Goal: Task Accomplishment & Management: Use online tool/utility

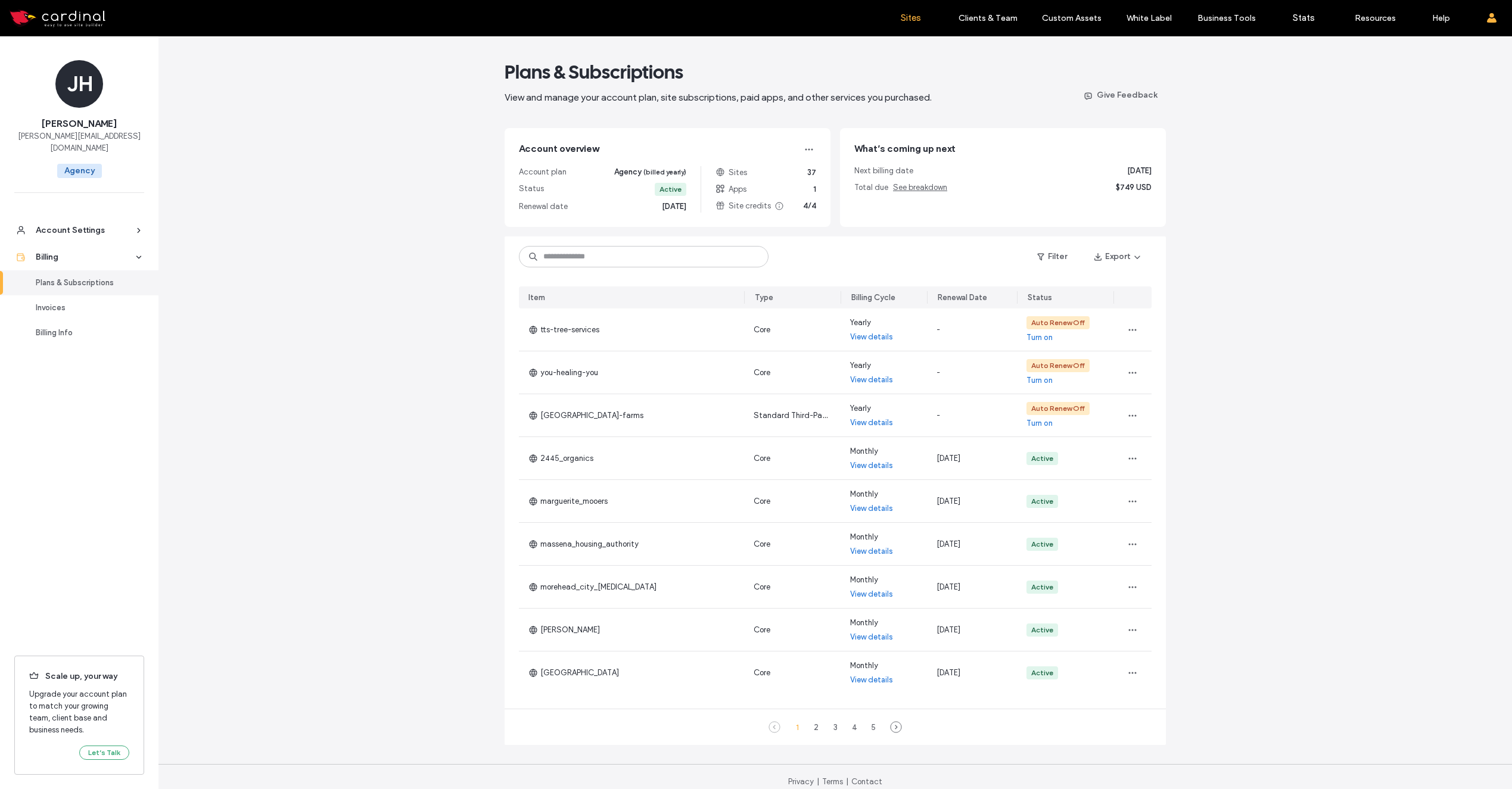
click at [921, 21] on link "Sites" at bounding box center [910, 18] width 71 height 36
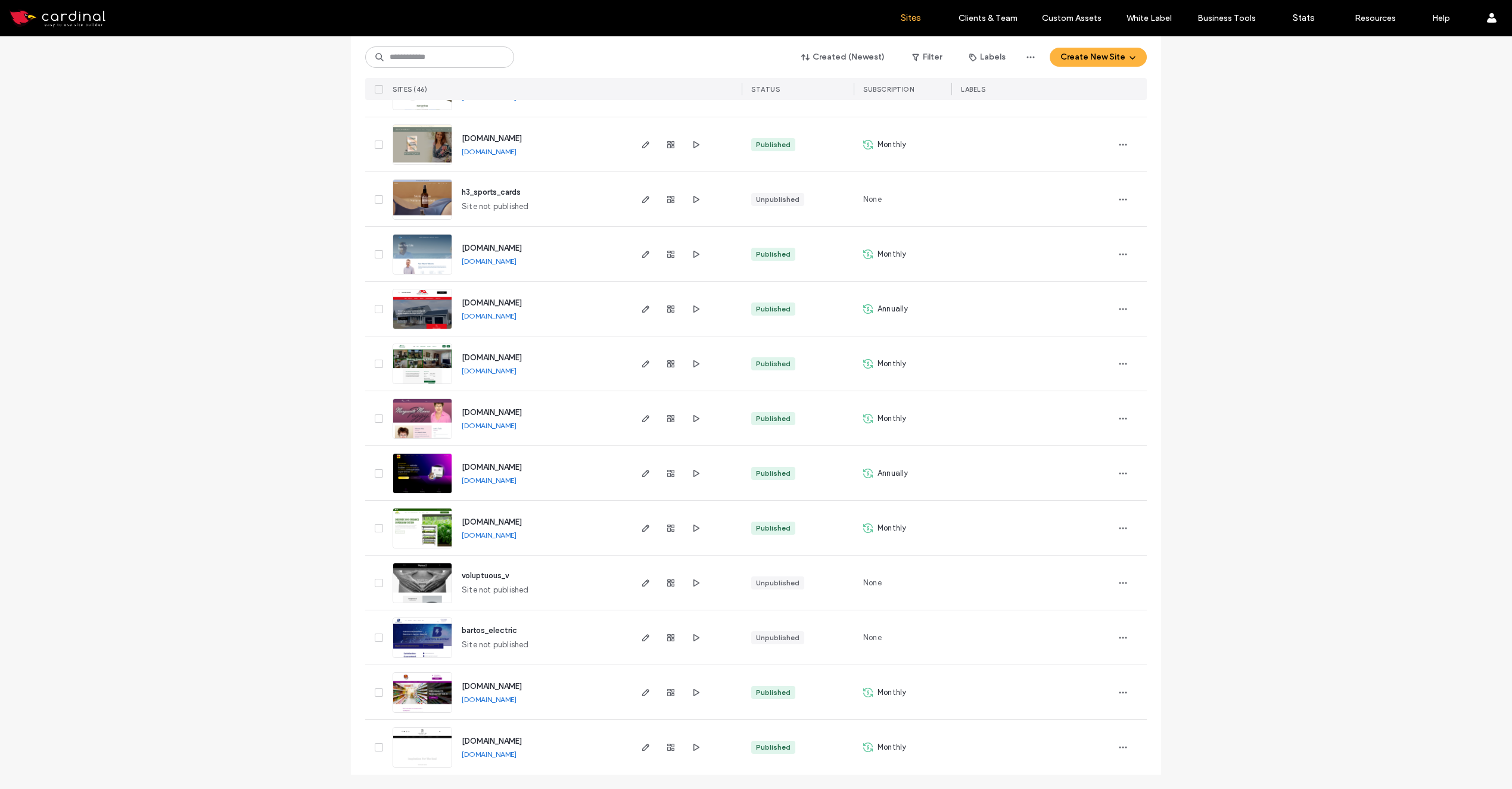
scroll to position [11, 0]
click at [641, 742] on icon "button" at bounding box center [645, 747] width 9 height 9
click at [642, 742] on icon "button" at bounding box center [645, 747] width 9 height 9
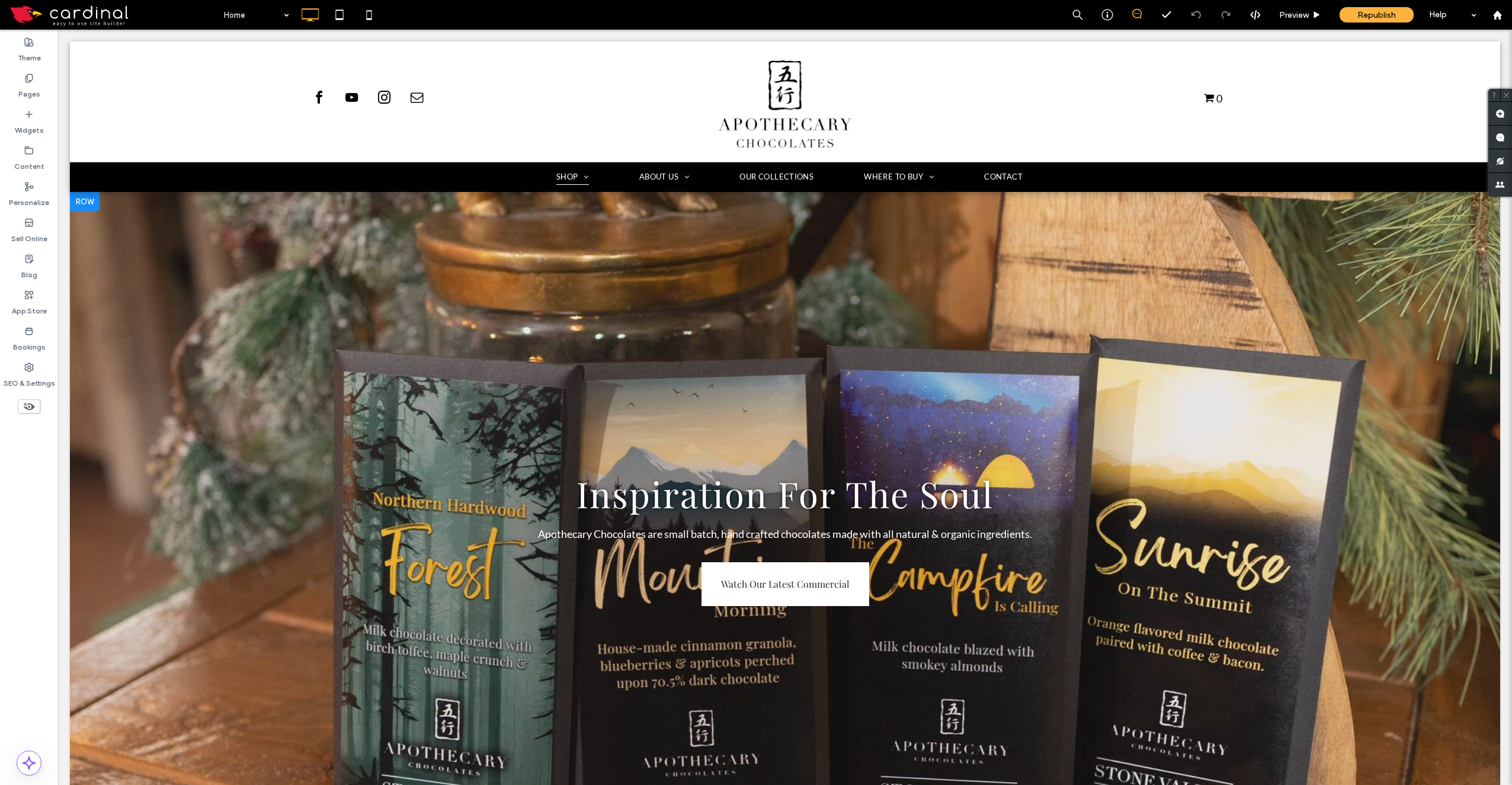
click at [472, 343] on div at bounding box center [785, 530] width 1430 height 676
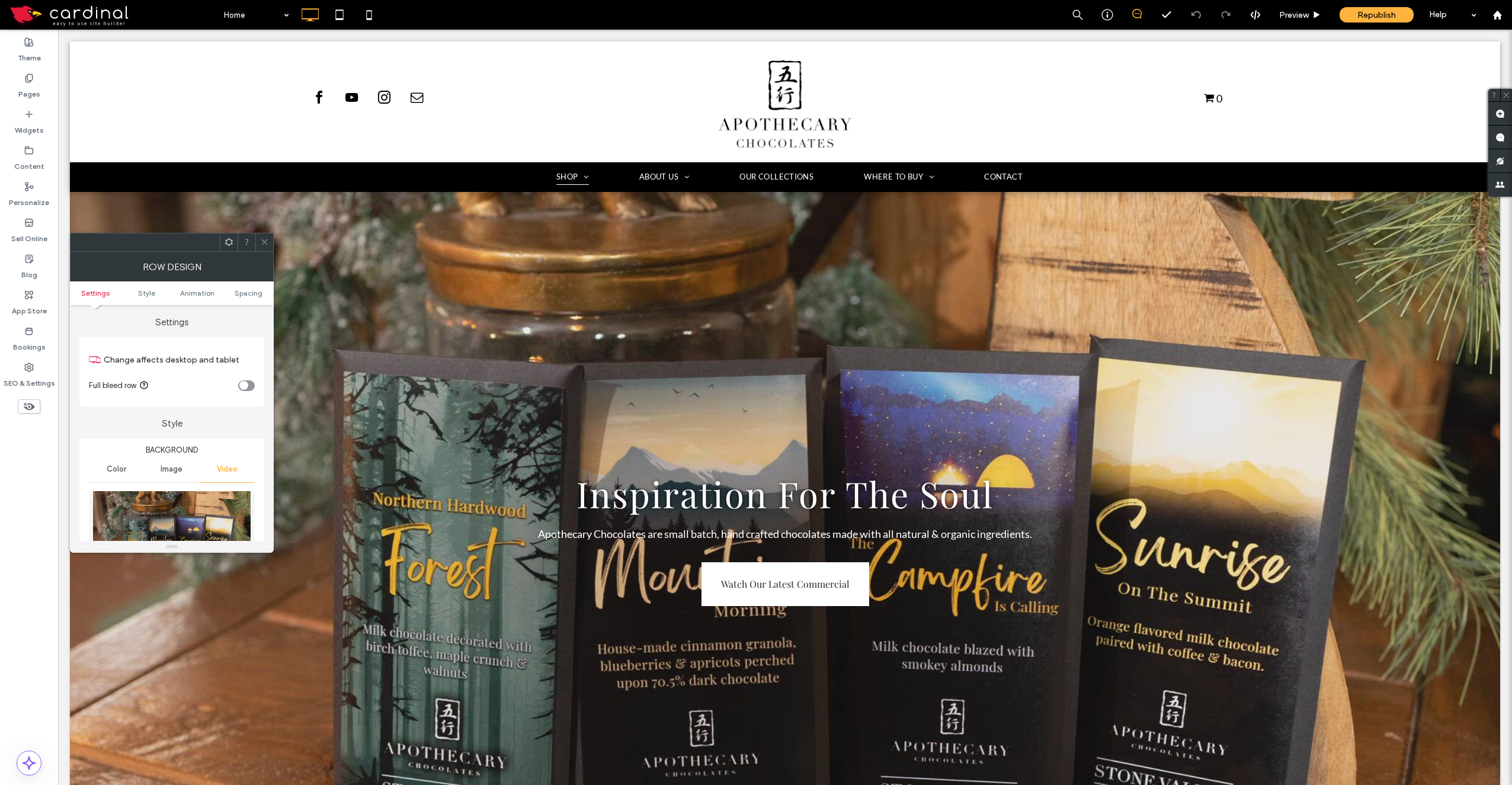
click at [261, 239] on icon at bounding box center [264, 241] width 9 height 9
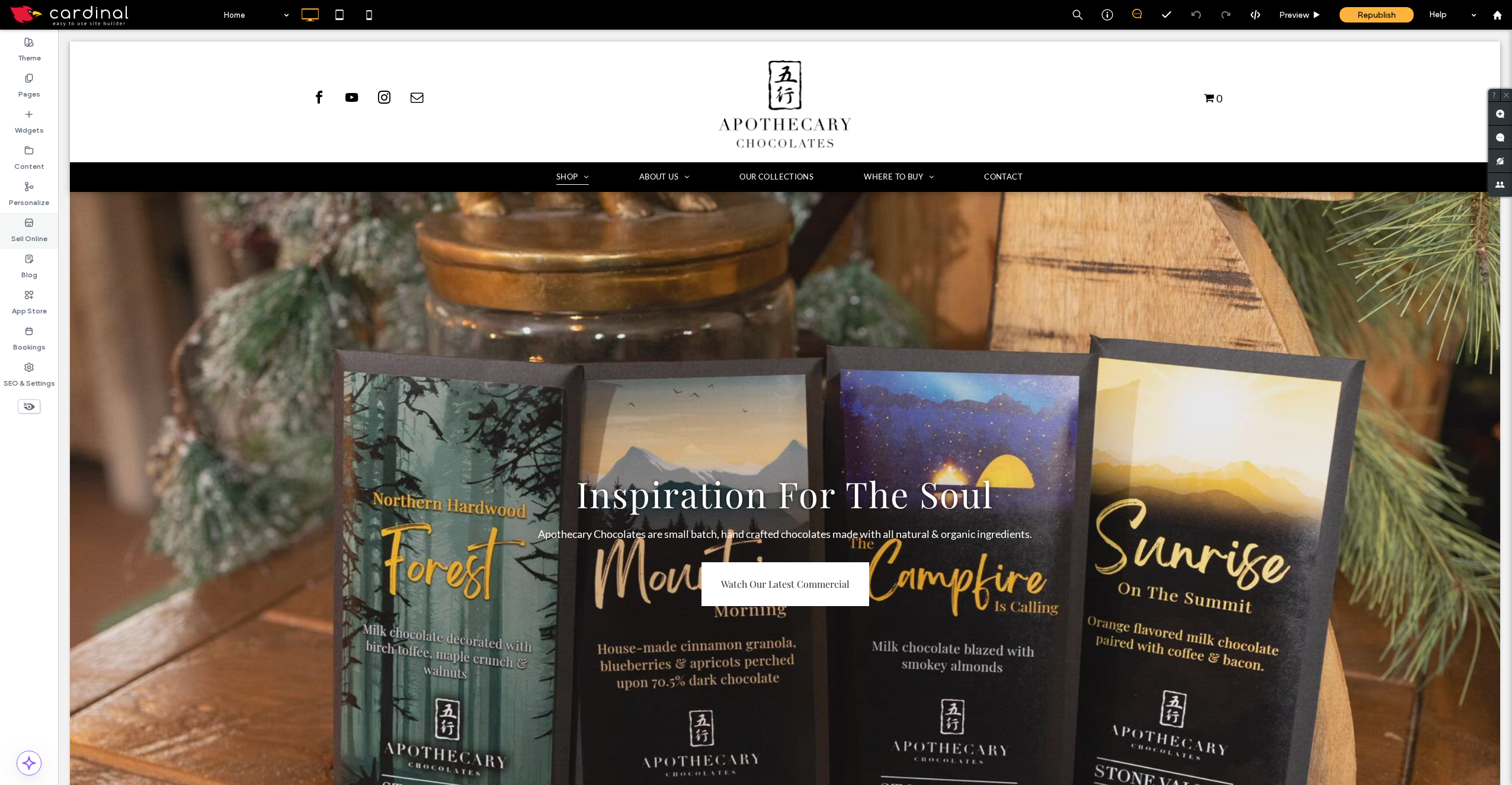
click at [33, 216] on div "Sell Online" at bounding box center [29, 231] width 58 height 36
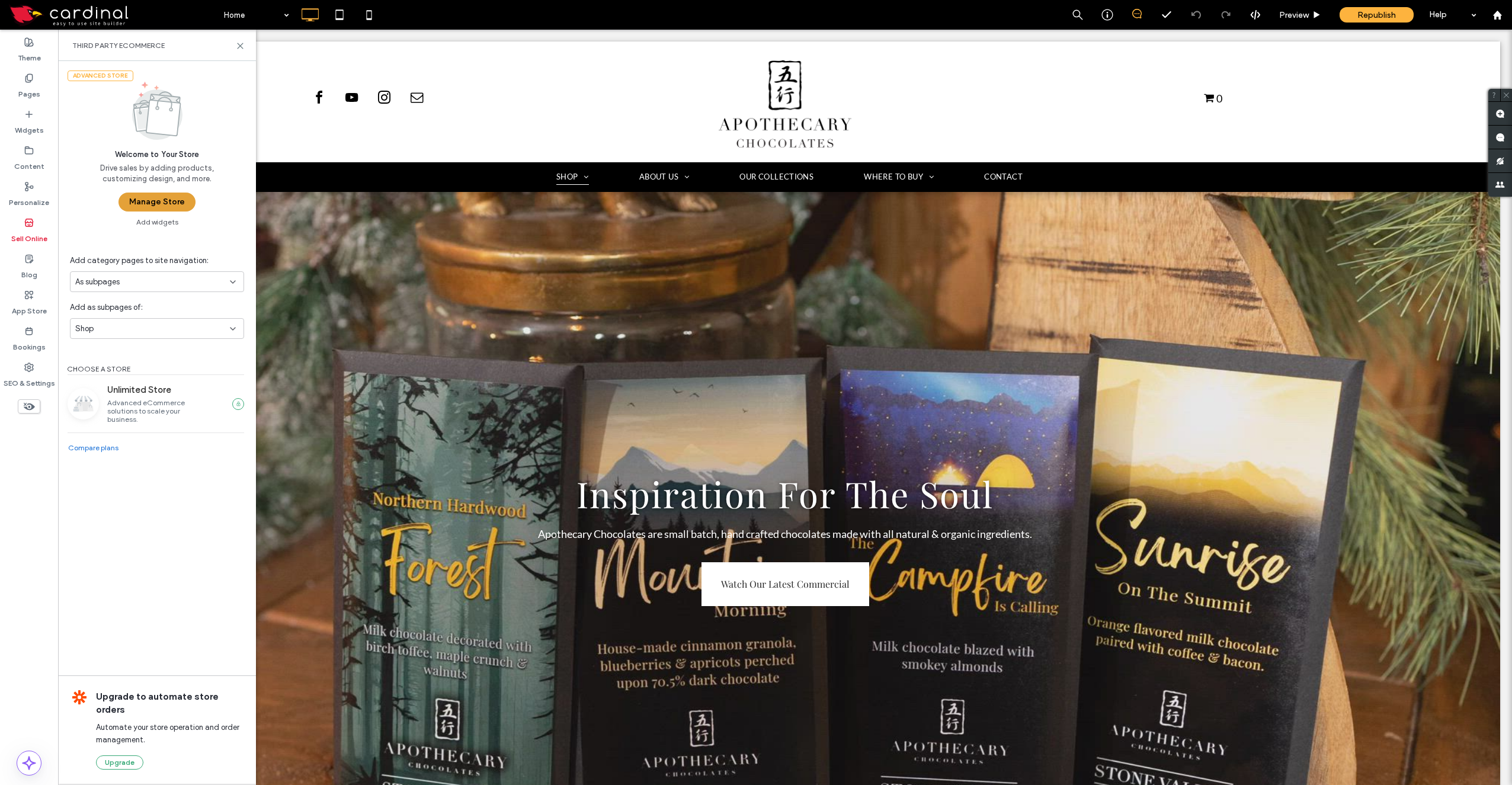
click at [164, 205] on button "Manage Store" at bounding box center [157, 202] width 77 height 19
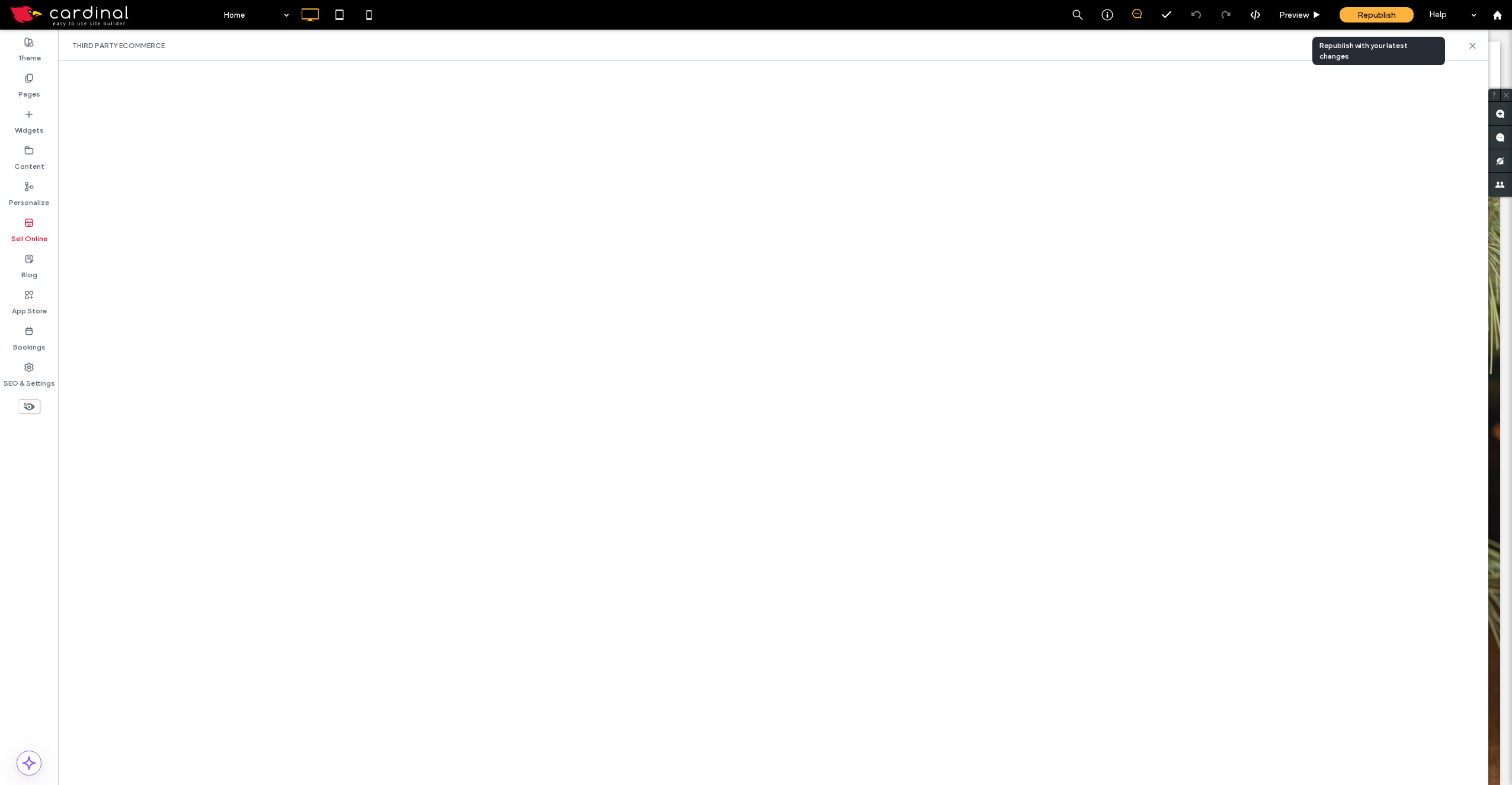
click at [1387, 10] on span "Republish" at bounding box center [1377, 15] width 39 height 10
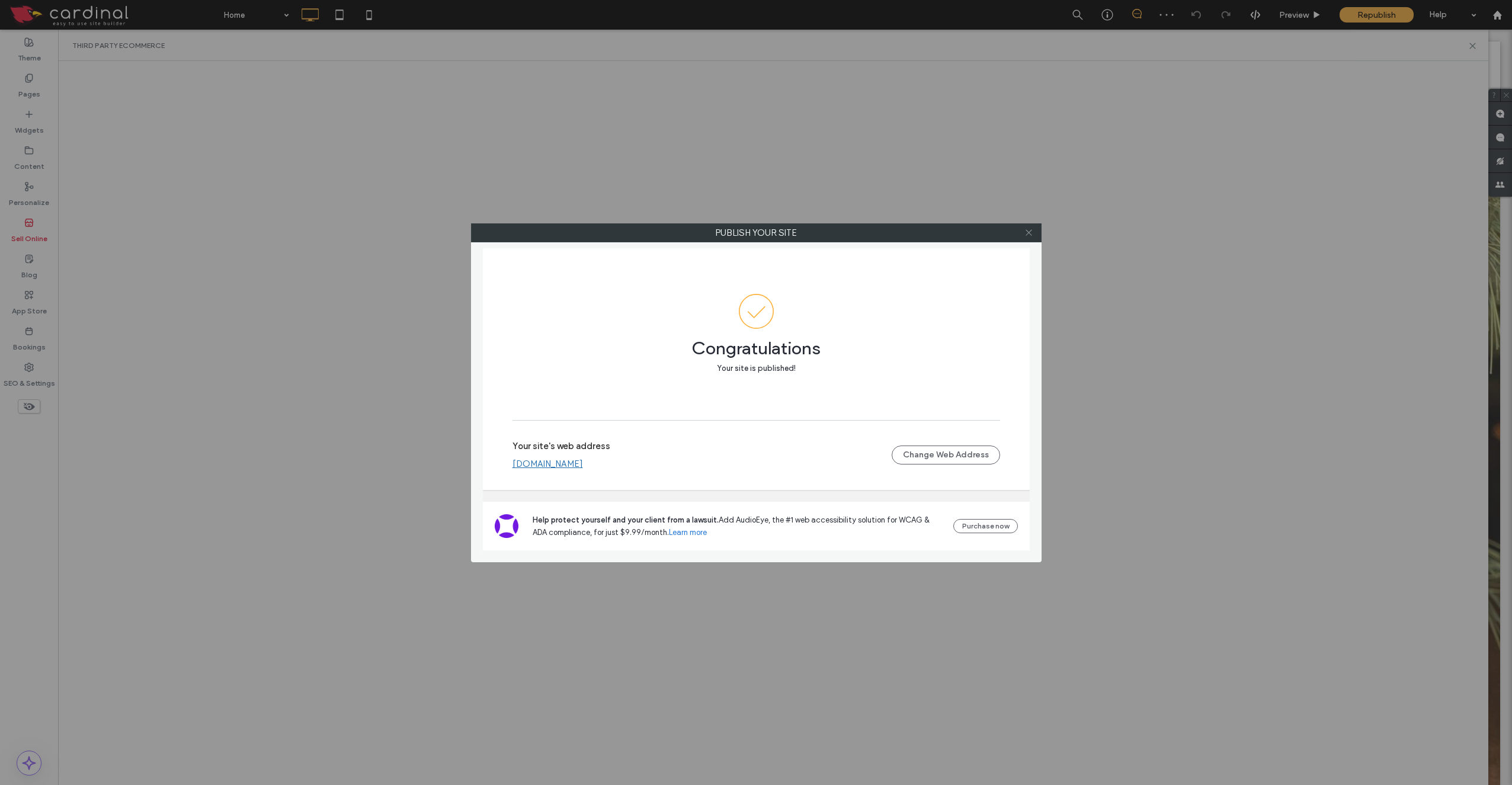
click at [1030, 235] on icon at bounding box center [1029, 232] width 9 height 9
